Goal: Navigation & Orientation: Find specific page/section

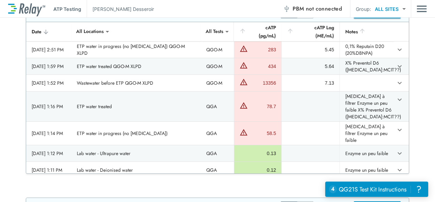
scroll to position [573, 0]
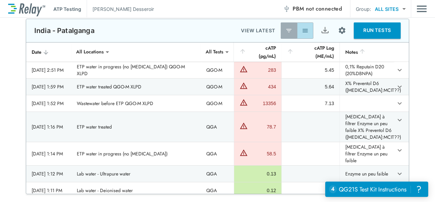
click at [302, 28] on img "button" at bounding box center [305, 30] width 7 height 7
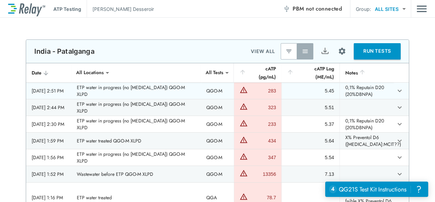
scroll to position [552, 0]
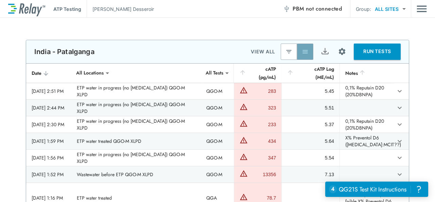
click at [303, 53] on img "button" at bounding box center [305, 51] width 7 height 7
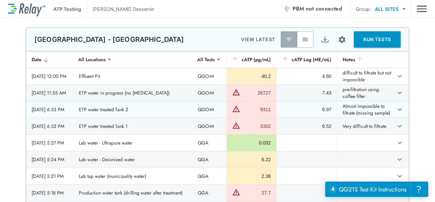
scroll to position [709, 0]
